Goal: Information Seeking & Learning: Understand process/instructions

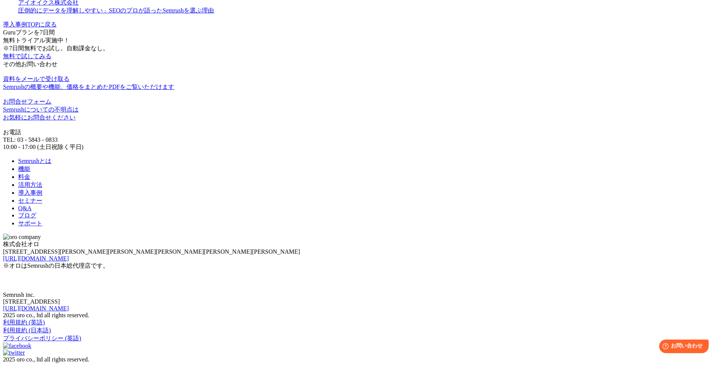
scroll to position [1628, 0]
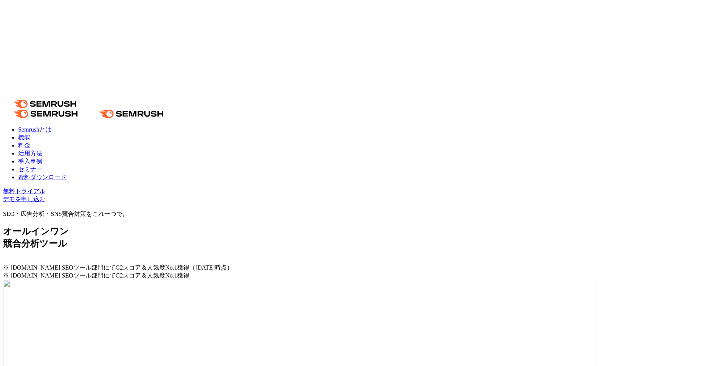
click at [42, 150] on link "活用方法" at bounding box center [30, 153] width 24 height 6
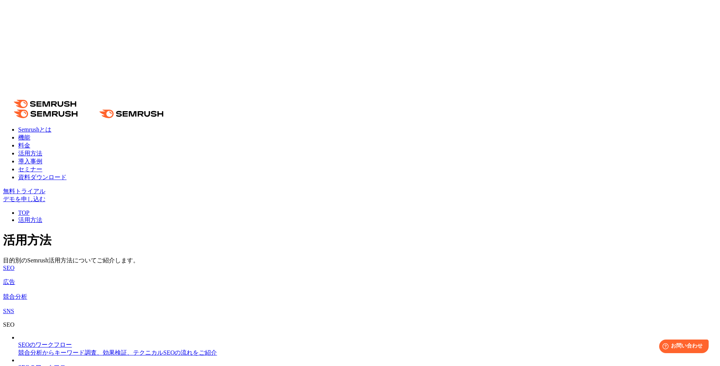
click at [579, 232] on div "活用方法 目的別のSemrush活用方法についてご紹介します。" at bounding box center [360, 248] width 714 height 33
click at [18, 340] on img at bounding box center [18, 340] width 0 height 0
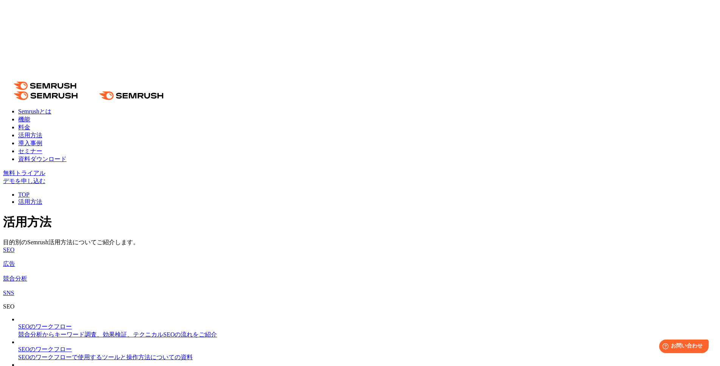
scroll to position [22, 0]
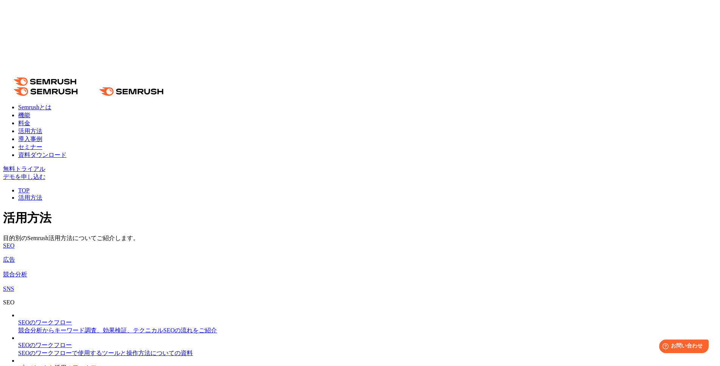
click at [202, 319] on div "SEOのワークフロー" at bounding box center [367, 323] width 699 height 8
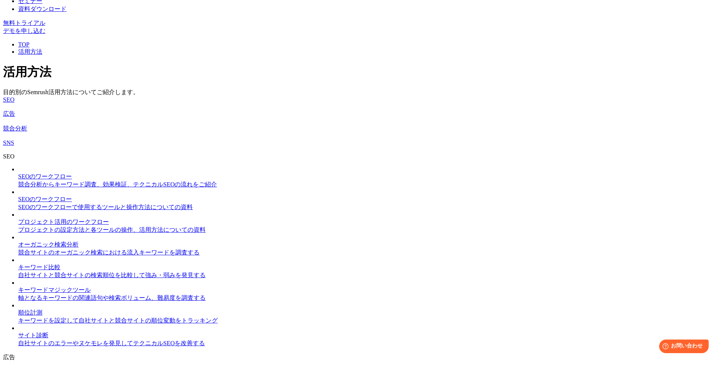
scroll to position [173, 0]
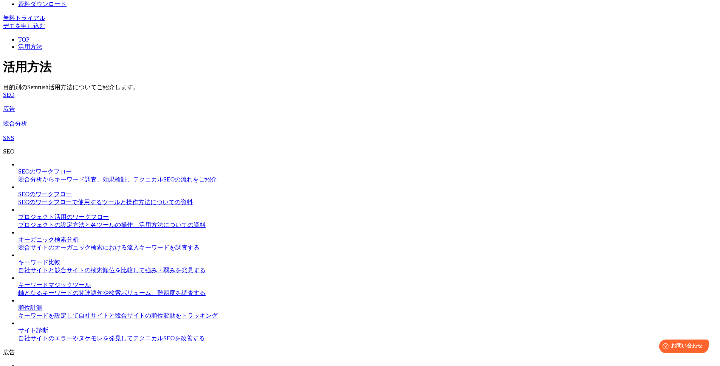
click at [628, 155] on section "SEO SEOのワークフロー 競合分析からキーワード調査、効果検証、テクニカルSEOの流れをご紹介 SEOのワークフロー SEOのワークフローで使用するツール…" at bounding box center [360, 363] width 714 height 431
click at [18, 325] on img at bounding box center [18, 325] width 0 height 0
click at [18, 302] on img at bounding box center [18, 302] width 0 height 0
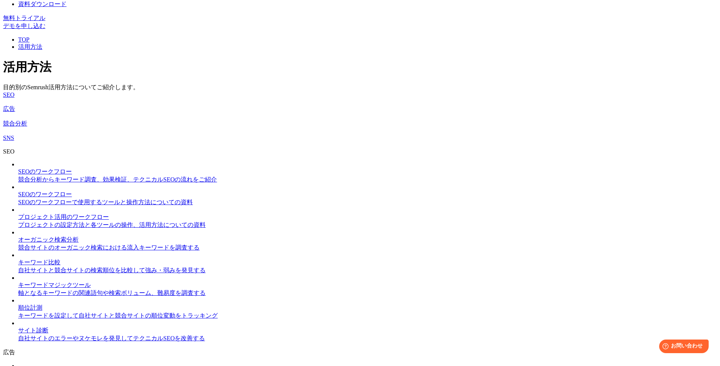
drag, startPoint x: 669, startPoint y: 160, endPoint x: 668, endPoint y: 130, distance: 30.3
click at [18, 325] on img at bounding box center [18, 325] width 0 height 0
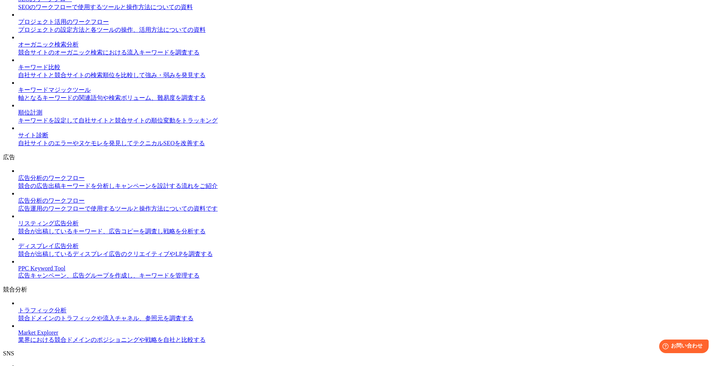
click at [18, 173] on img at bounding box center [18, 173] width 0 height 0
click at [647, 124] on section "SEO SEOのワークフロー 競合分析からキーワード調査、効果検証、テクニカルSEOの流れをご紹介 SEOのワークフロー SEOのワークフローで使用するツール…" at bounding box center [360, 168] width 714 height 431
drag, startPoint x: 226, startPoint y: 300, endPoint x: 677, endPoint y: 0, distance: 541.6
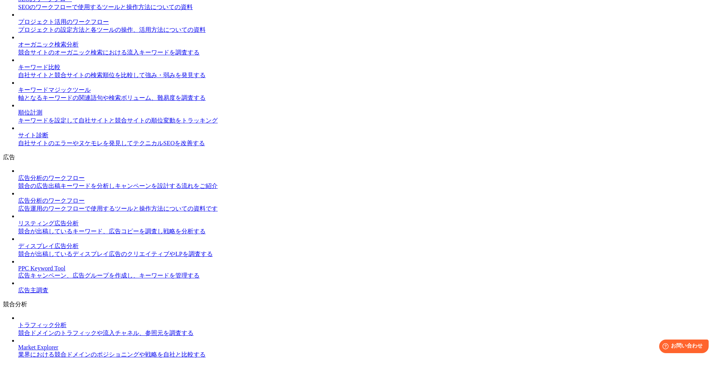
click at [18, 285] on img at bounding box center [18, 285] width 0 height 0
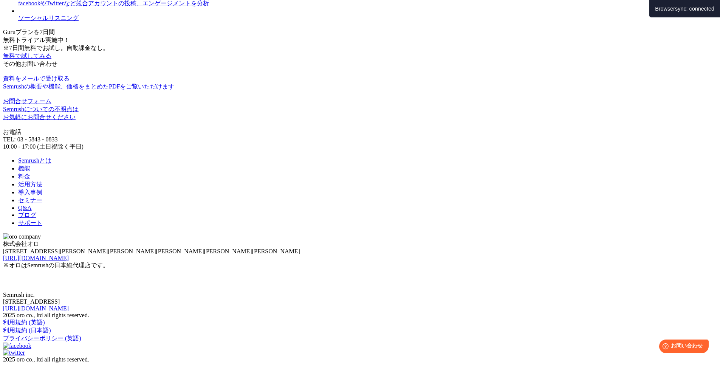
scroll to position [812, 0]
click at [18, 13] on img at bounding box center [18, 13] width 0 height 0
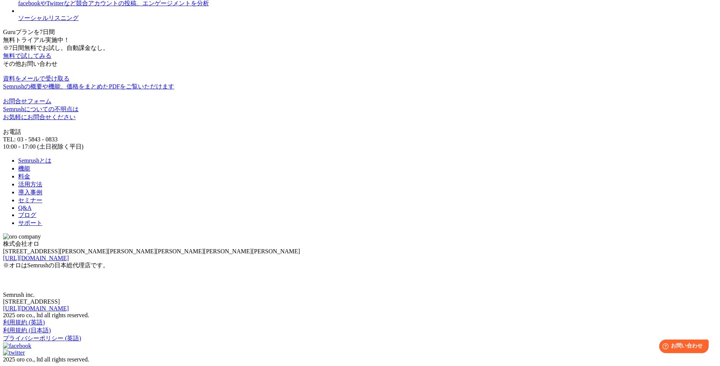
click at [407, 22] on ul "Social Tracker facebookやTwitterなど競合アカウントの投稿、エンゲージメントを分析 ソーシャルリスニング" at bounding box center [360, 4] width 714 height 36
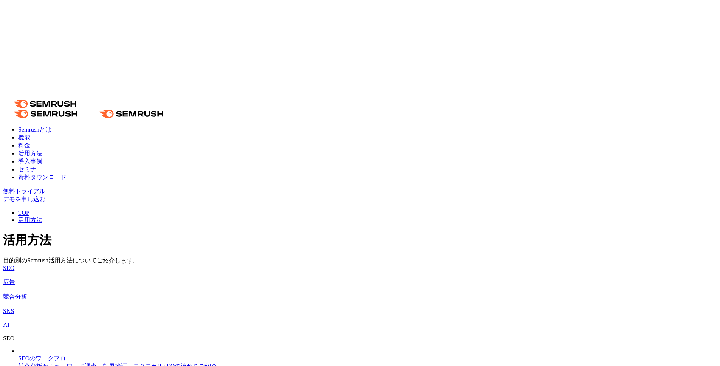
click at [3, 333] on img at bounding box center [3, 333] width 0 height 0
click at [216, 321] on link "AI" at bounding box center [360, 324] width 714 height 7
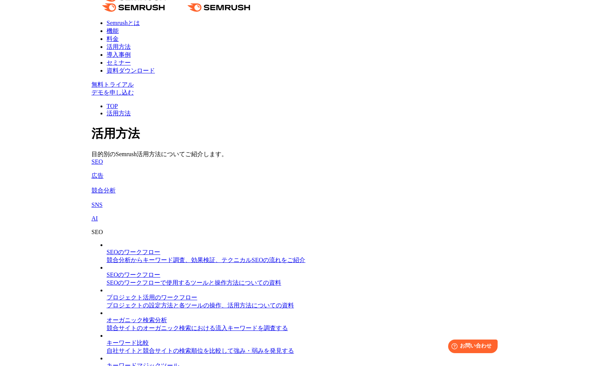
scroll to position [78, 0]
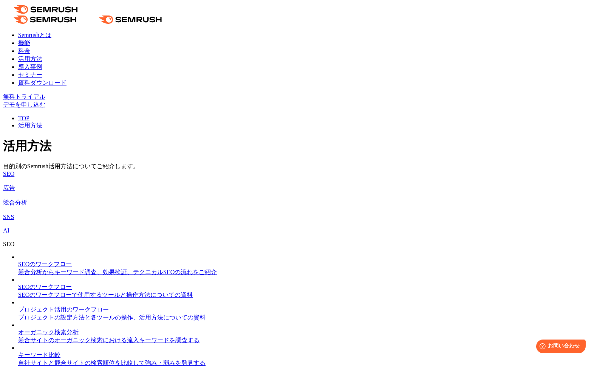
click at [152, 227] on link "AI" at bounding box center [298, 230] width 591 height 7
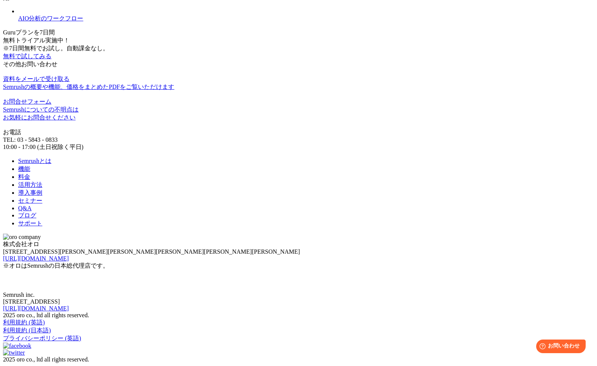
scroll to position [1023, 0]
click at [481, 23] on ul "AIO分析のワークフロー" at bounding box center [298, 15] width 591 height 15
click at [451, 23] on ul "AIO分析のワークフロー" at bounding box center [298, 15] width 591 height 15
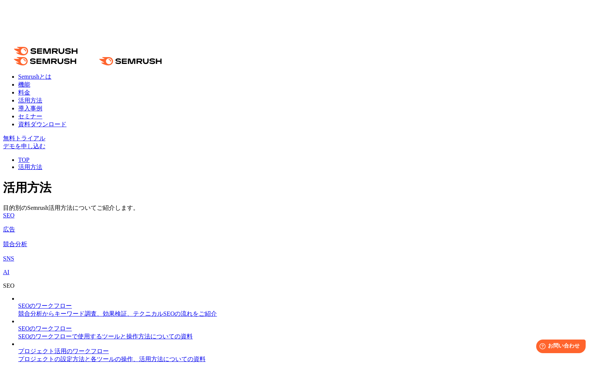
scroll to position [0, 0]
